Goal: Use online tool/utility: Utilize a website feature to perform a specific function

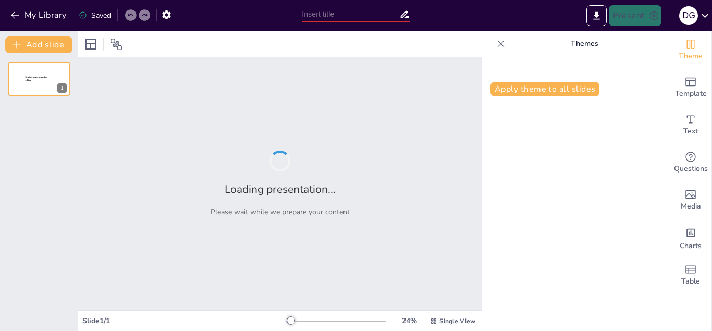
type input "New Sendsteps"
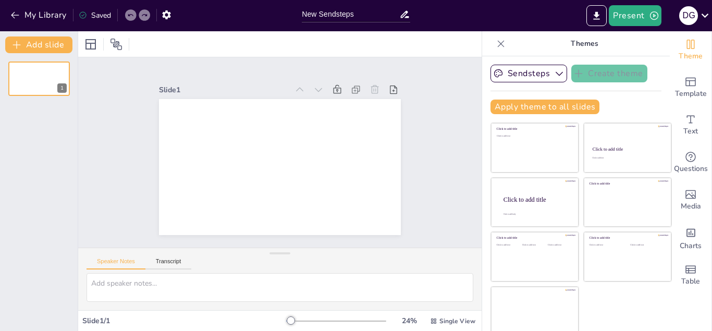
scroll to position [1, 0]
click at [705, 19] on icon at bounding box center [705, 15] width 14 height 14
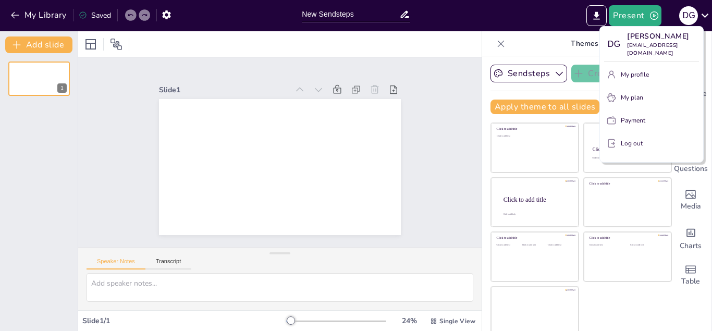
click at [700, 18] on div at bounding box center [356, 165] width 712 height 331
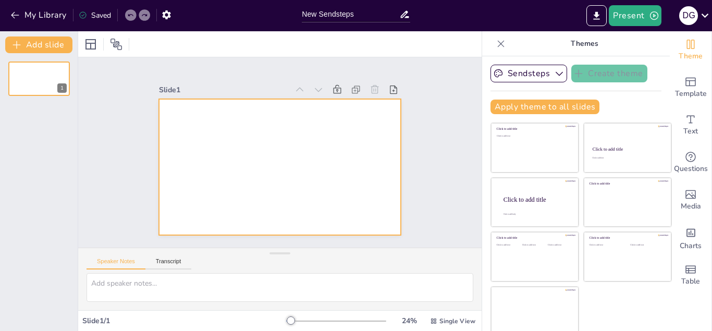
scroll to position [5, 0]
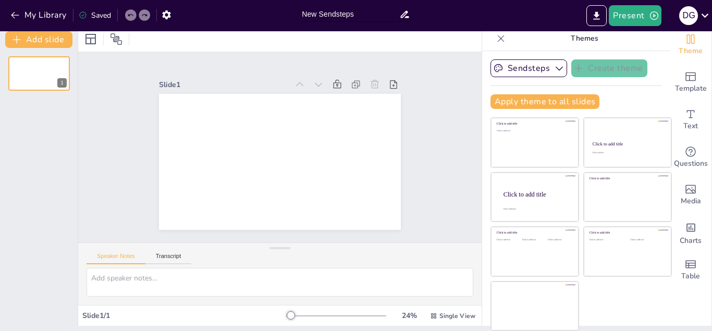
click at [387, 19] on input "New Sendsteps" at bounding box center [351, 14] width 98 height 15
click at [403, 15] on icon at bounding box center [404, 14] width 8 height 7
click at [169, 14] on icon "button" at bounding box center [166, 14] width 8 height 9
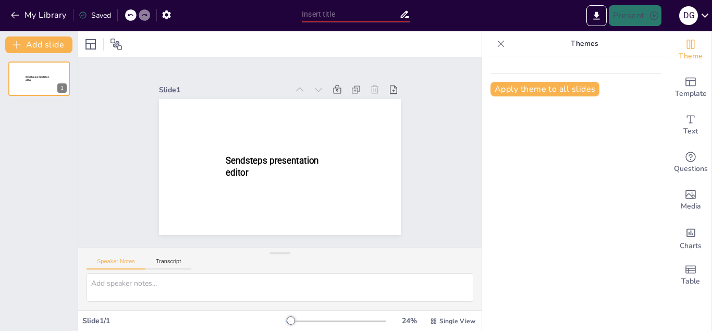
scroll to position [1, 0]
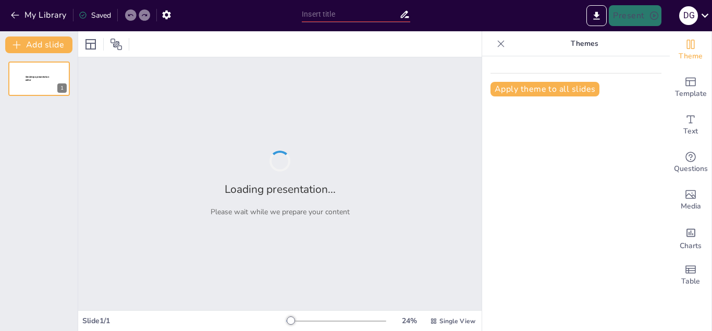
type input "New Sendsteps"
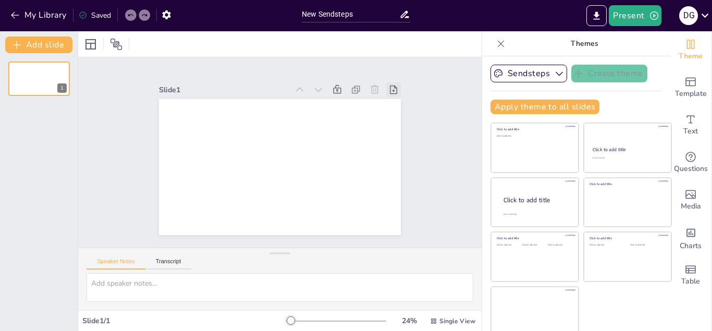
click at [360, 253] on icon at bounding box center [354, 258] width 11 height 11
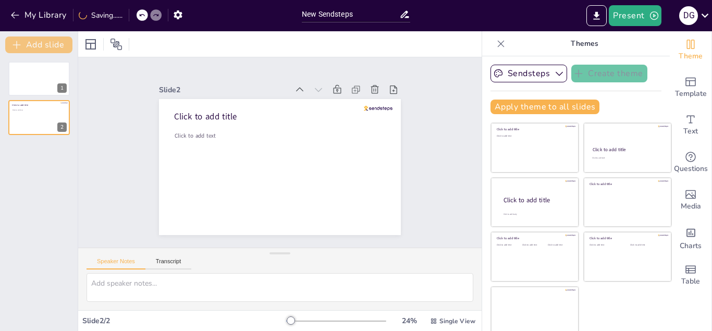
click at [36, 47] on button "Add slide" at bounding box center [38, 45] width 67 height 17
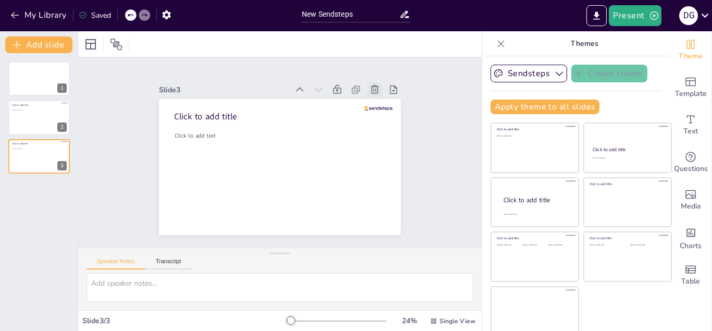
click at [371, 89] on icon at bounding box center [375, 89] width 10 height 10
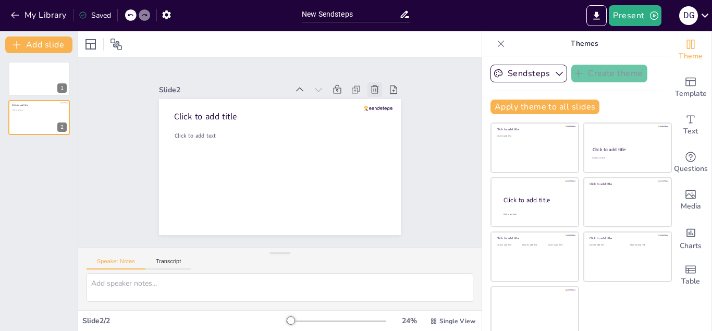
click at [372, 89] on icon at bounding box center [375, 89] width 8 height 8
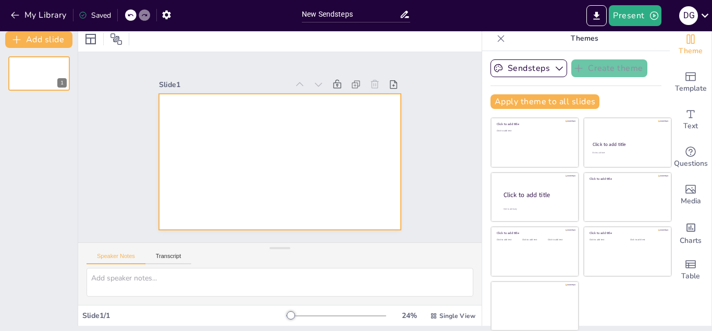
scroll to position [0, 0]
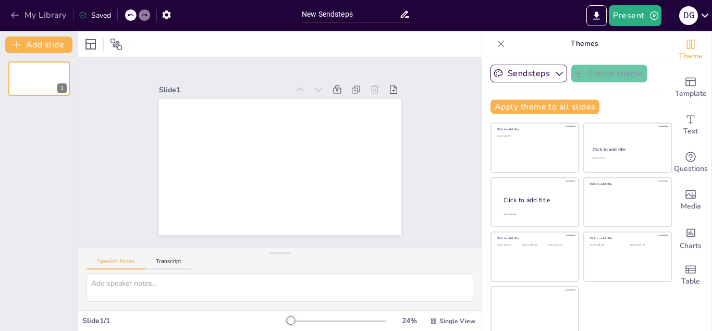
click at [50, 20] on button "My Library" at bounding box center [39, 15] width 63 height 17
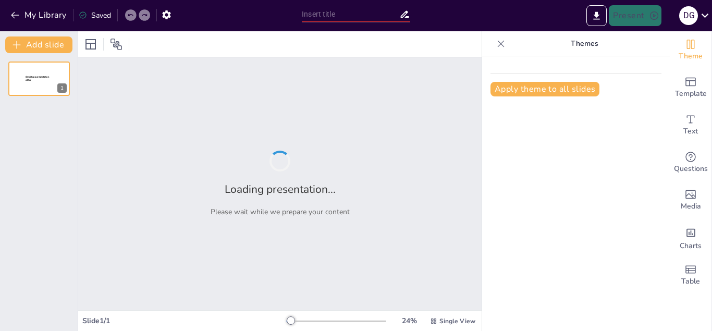
type input "New Sendsteps"
